Goal: Information Seeking & Learning: Find specific fact

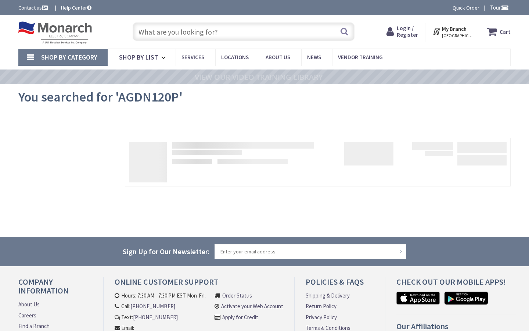
type input "[GEOGRAPHIC_DATA], [GEOGRAPHIC_DATA]"
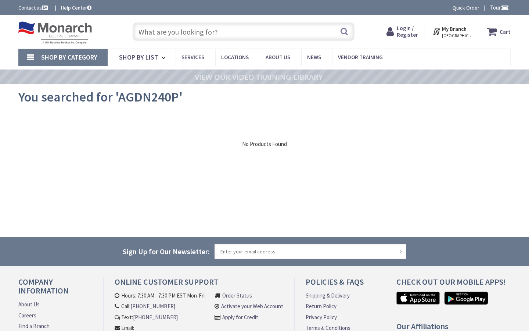
type input "[GEOGRAPHIC_DATA], [GEOGRAPHIC_DATA]"
